Goal: Transaction & Acquisition: Subscribe to service/newsletter

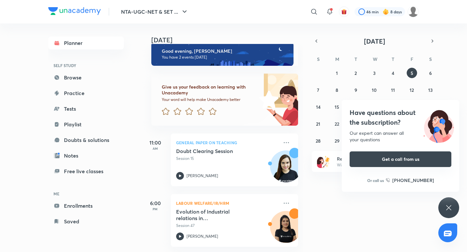
click at [400, 158] on button "Get a call from us" at bounding box center [401, 160] width 102 height 16
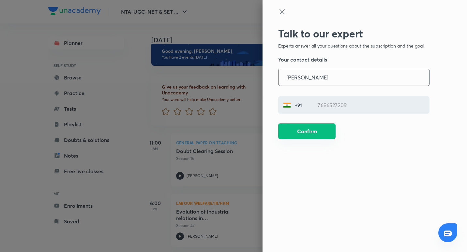
click at [319, 133] on button "Confirm" at bounding box center [306, 132] width 57 height 16
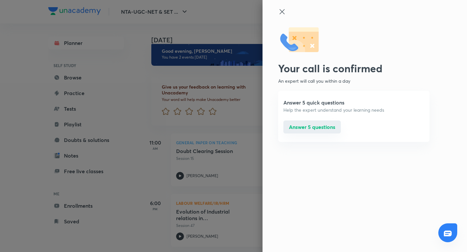
click at [315, 126] on button "Answer 5 questions" at bounding box center [311, 127] width 57 height 13
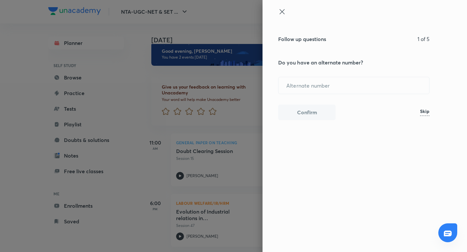
click at [425, 113] on h6 "Skip" at bounding box center [424, 112] width 9 height 7
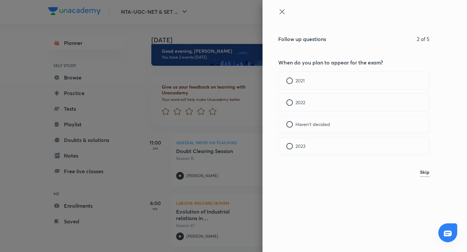
click at [429, 173] on h6 "Skip" at bounding box center [424, 173] width 9 height 7
click at [429, 153] on h6 "Skip" at bounding box center [424, 151] width 9 height 7
click at [290, 78] on div at bounding box center [289, 81] width 7 height 7
click at [284, 103] on div "Subscription benefits" at bounding box center [353, 103] width 151 height 18
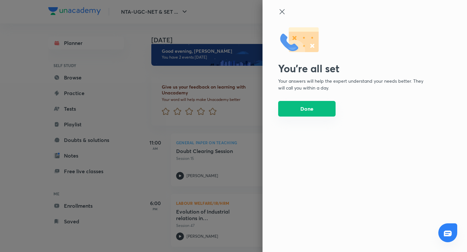
click at [310, 110] on button "Done" at bounding box center [306, 109] width 57 height 16
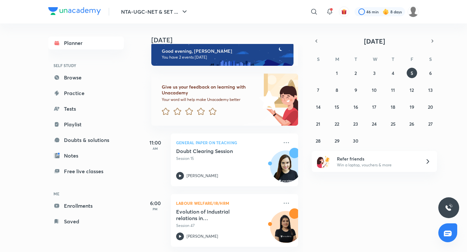
click at [449, 208] on img at bounding box center [449, 208] width 8 height 8
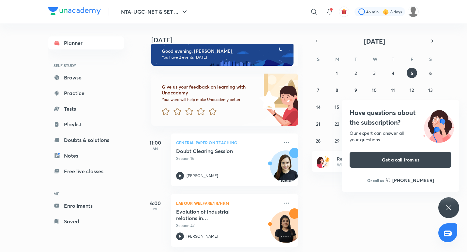
click at [447, 210] on icon at bounding box center [448, 208] width 5 height 5
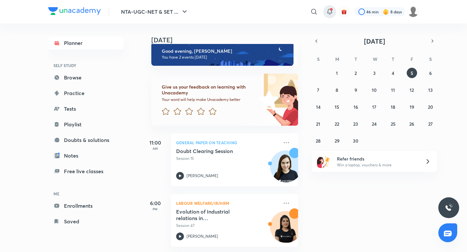
click at [331, 9] on span at bounding box center [331, 9] width 3 height 3
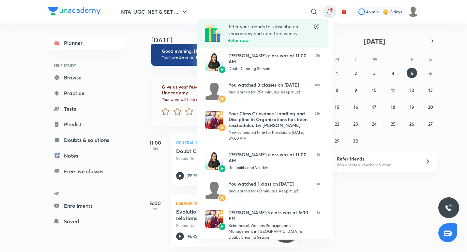
click at [457, 14] on div at bounding box center [233, 126] width 467 height 252
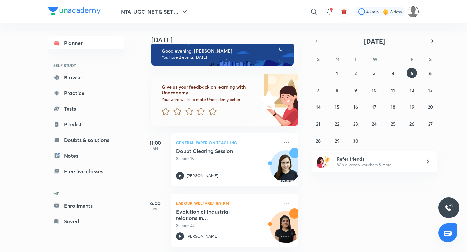
click at [410, 12] on img at bounding box center [413, 11] width 11 height 11
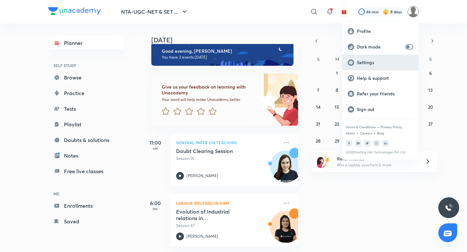
click at [402, 60] on p "Settings" at bounding box center [385, 63] width 56 height 6
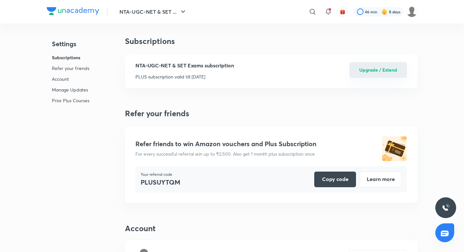
click at [364, 67] on button "Upgrade / Extend" at bounding box center [377, 70] width 57 height 16
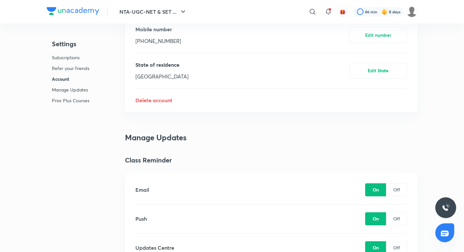
scroll to position [363, 0]
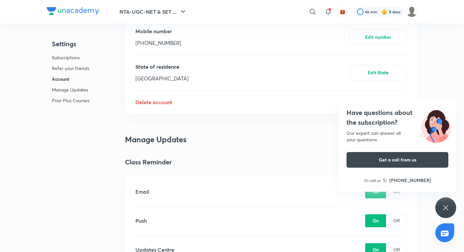
click at [446, 201] on div "Have questions about the subscription? Our expert can answer all your questions…" at bounding box center [445, 208] width 21 height 21
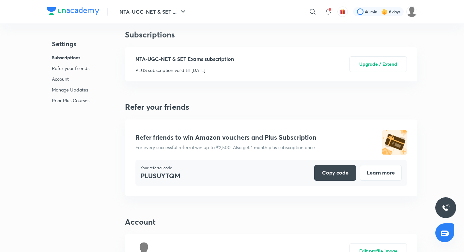
scroll to position [0, 0]
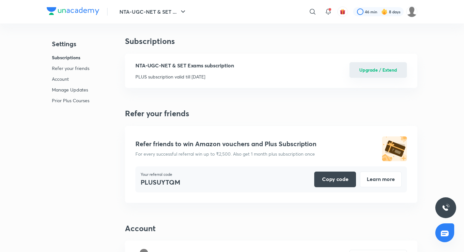
click at [374, 67] on button "Upgrade / Extend" at bounding box center [377, 70] width 57 height 16
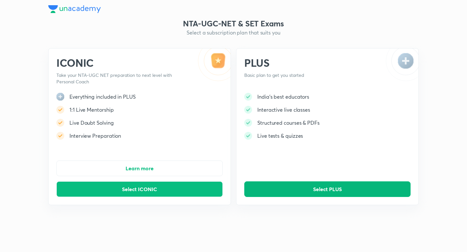
click at [365, 194] on button "Select PLUS" at bounding box center [327, 190] width 166 height 16
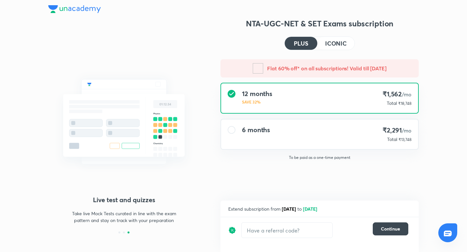
click at [229, 132] on div at bounding box center [232, 130] width 8 height 8
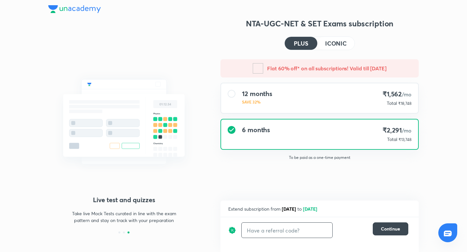
click at [305, 233] on input "text" at bounding box center [287, 230] width 91 height 15
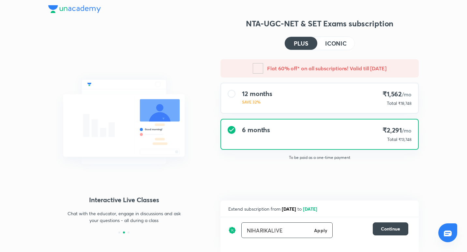
type input "NIHARIKALIVE"
click at [325, 230] on h6 "Apply" at bounding box center [320, 230] width 13 height 7
click at [388, 231] on span "Continue" at bounding box center [390, 229] width 19 height 7
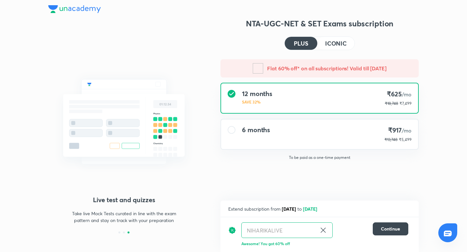
click at [325, 231] on icon at bounding box center [323, 231] width 8 height 8
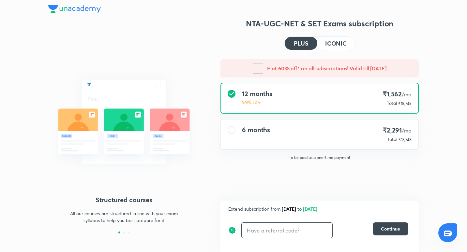
click at [228, 131] on div at bounding box center [232, 130] width 8 height 8
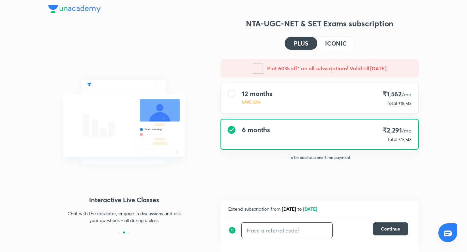
click at [279, 230] on input "text" at bounding box center [287, 230] width 91 height 15
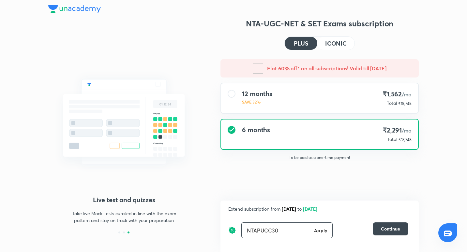
type input "NTAPUCC30"
click at [319, 231] on h6 "Apply" at bounding box center [320, 230] width 13 height 7
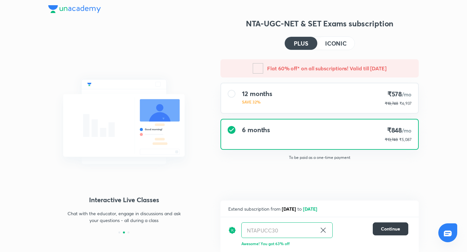
click at [384, 231] on span "Continue" at bounding box center [390, 229] width 19 height 7
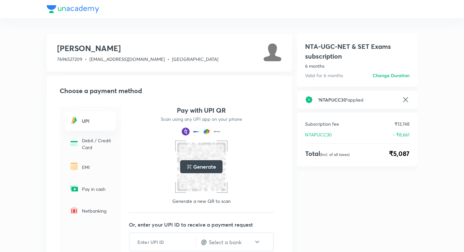
click at [201, 172] on div "Generate" at bounding box center [201, 166] width 42 height 13
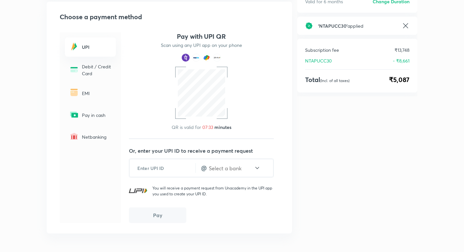
scroll to position [72, 0]
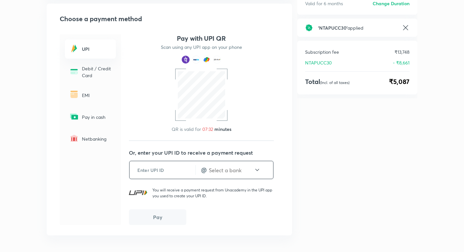
click at [234, 172] on input "text" at bounding box center [231, 171] width 46 height 8
type input "7696527209@pthdfc"
click at [298, 162] on div "NTA-UGC-NET & SET Exams subscription 6 months Valid for 6 months Change duratio…" at bounding box center [357, 120] width 120 height 317
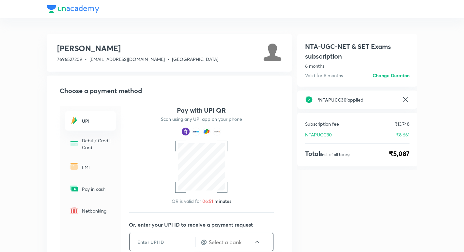
click at [240, 241] on input "text" at bounding box center [231, 243] width 46 height 8
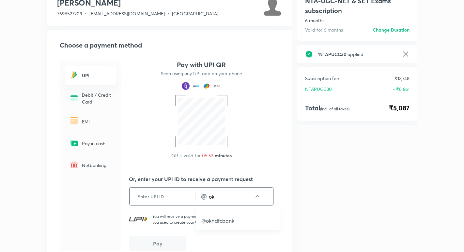
type input "o"
click at [228, 223] on p "@ okhdfcbank" at bounding box center [238, 221] width 74 height 8
type input "okhdfcbank"
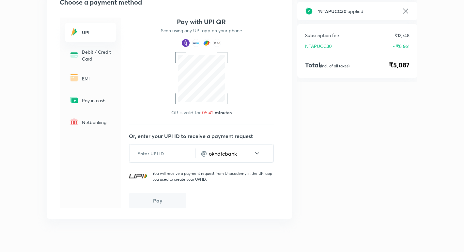
scroll to position [89, 0]
click at [96, 29] on h6 "UPI" at bounding box center [97, 32] width 30 height 7
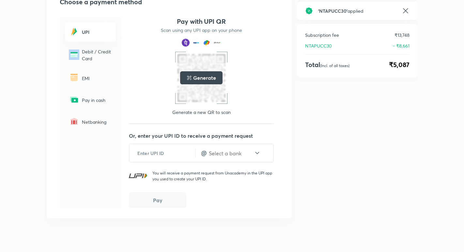
click at [96, 29] on h6 "UPI" at bounding box center [97, 32] width 30 height 7
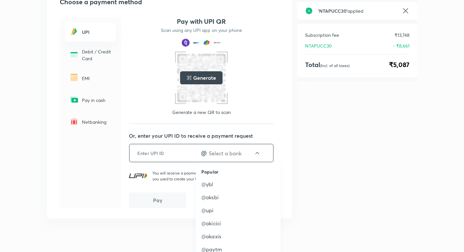
click at [233, 156] on input "text" at bounding box center [231, 154] width 46 height 8
click at [246, 179] on p "@ okhdfcbank" at bounding box center [238, 178] width 74 height 8
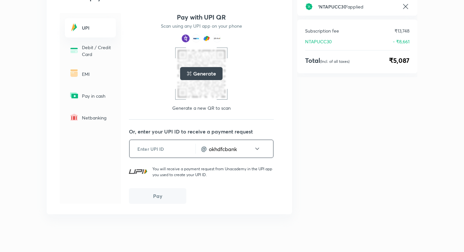
scroll to position [99, 0]
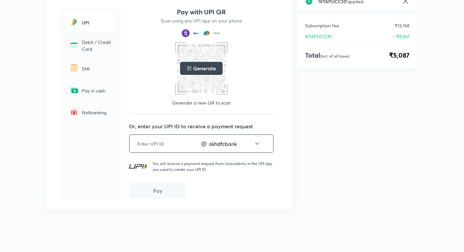
click at [205, 146] on h4 "@" at bounding box center [204, 144] width 6 height 10
click at [244, 141] on input "okhdfcbank" at bounding box center [231, 144] width 46 height 8
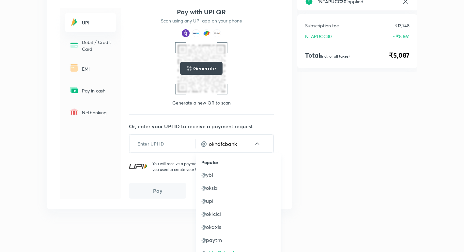
click at [134, 221] on div "ravleen kaur 7696527209 • ravleen11900654@gmail.com • Chandigarh Choose a payme…" at bounding box center [232, 93] width 371 height 320
click at [152, 191] on button "Pay" at bounding box center [157, 191] width 57 height 16
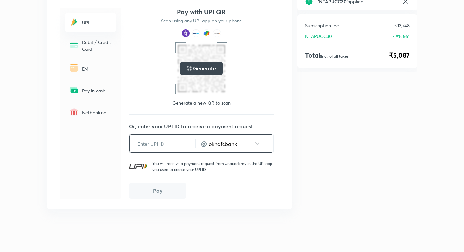
click at [235, 143] on input "okhdfcbank" at bounding box center [231, 144] width 46 height 8
type input "o"
type input "okhdfcbank"
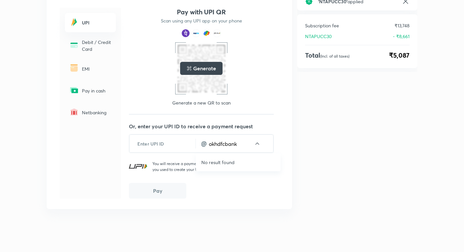
click at [278, 228] on div "ravleen kaur 7696527209 • ravleen11900654@gmail.com • Chandigarh Choose a payme…" at bounding box center [232, 93] width 371 height 320
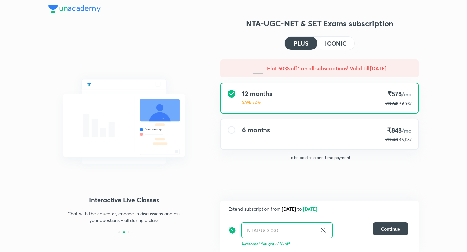
click at [235, 131] on div at bounding box center [232, 130] width 8 height 8
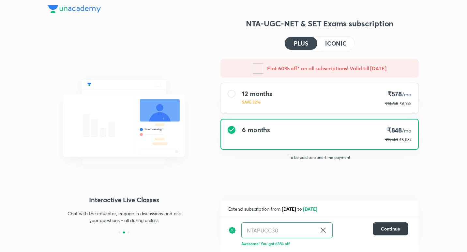
click at [403, 227] on button "Continue" at bounding box center [391, 229] width 36 height 13
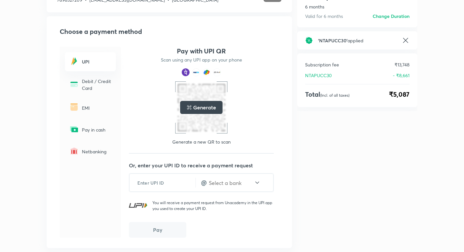
scroll to position [58, 0]
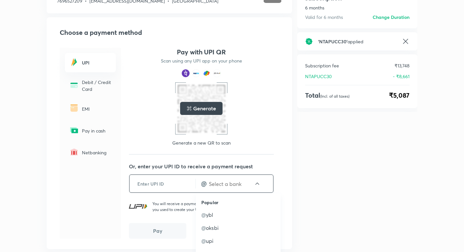
click at [240, 186] on input "text" at bounding box center [231, 184] width 46 height 8
type input "ravleen29sahi"
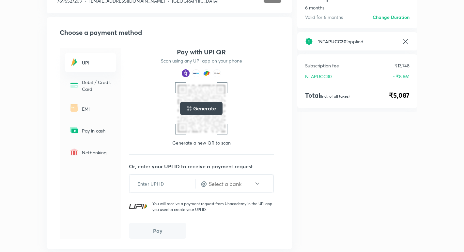
click at [323, 196] on div "NTA-UGC-NET & SET Exams subscription 6 months Valid for 6 months Change duratio…" at bounding box center [357, 134] width 120 height 317
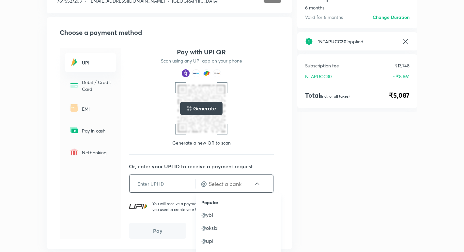
click at [241, 182] on input "text" at bounding box center [231, 184] width 46 height 8
click at [143, 183] on input "text" at bounding box center [163, 184] width 66 height 16
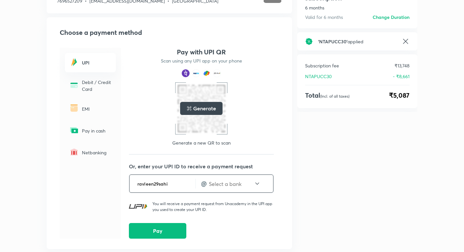
type input "ravleen29sahi"
click at [226, 181] on input "text" at bounding box center [231, 184] width 46 height 8
click at [221, 212] on p "@ okhdfcbank" at bounding box center [238, 209] width 74 height 8
type input "okhdfcbank"
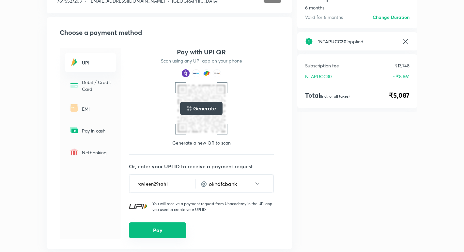
click at [161, 234] on button "Pay" at bounding box center [157, 231] width 57 height 16
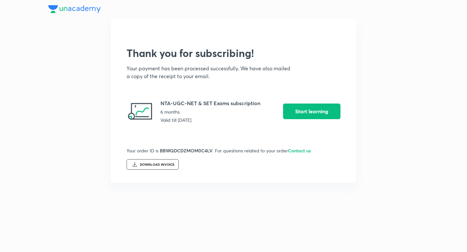
click at [161, 162] on div "DOWNLOAD INVOICE" at bounding box center [153, 165] width 52 height 10
click at [314, 112] on button "Start learning" at bounding box center [311, 111] width 57 height 16
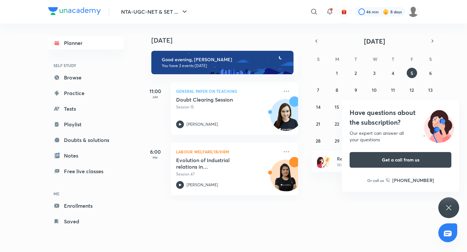
click at [452, 201] on div "Have questions about the subscription? Our expert can answer all your questions…" at bounding box center [448, 208] width 21 height 21
